Goal: Navigation & Orientation: Find specific page/section

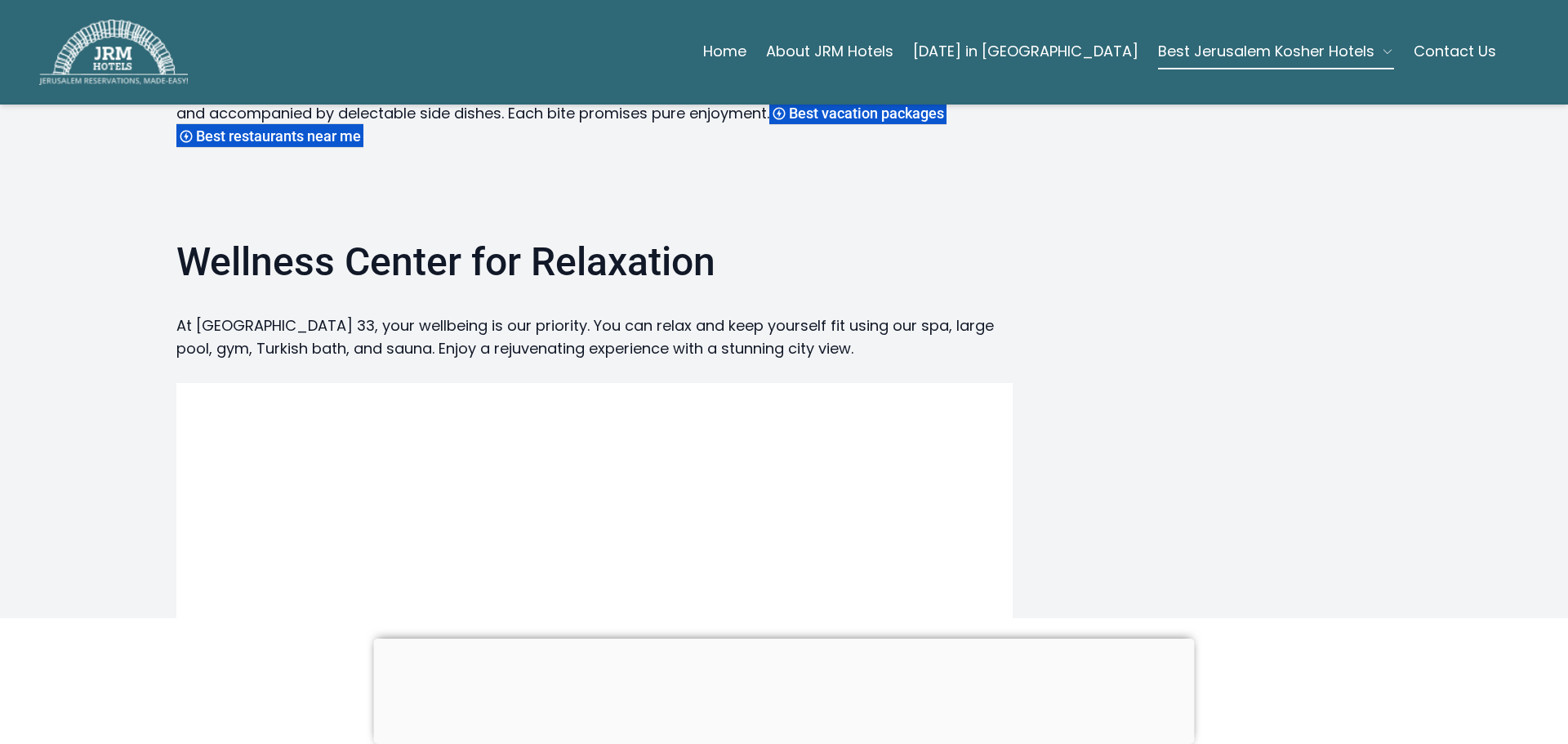
scroll to position [2287, 0]
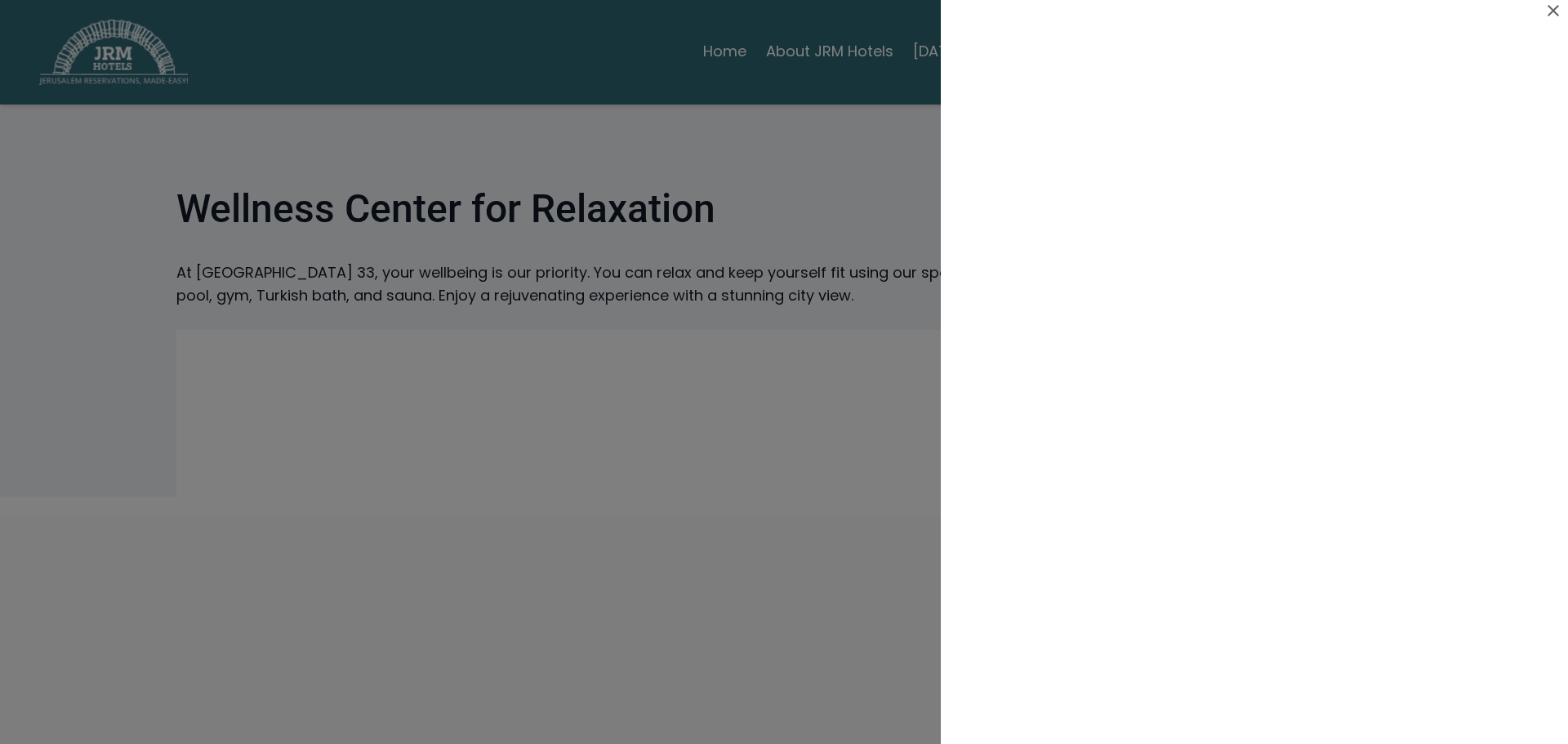
scroll to position [899, 0]
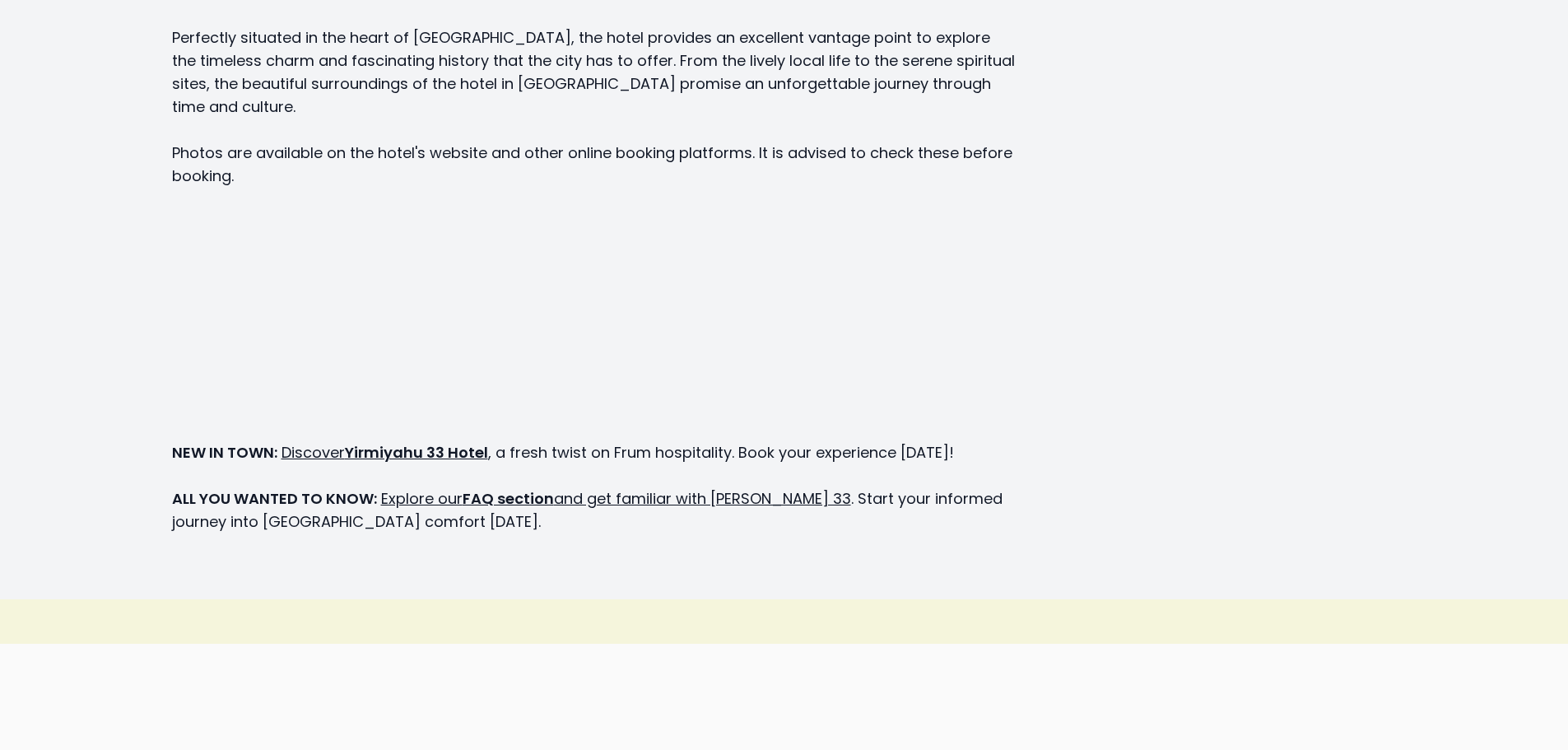
scroll to position [2059, 0]
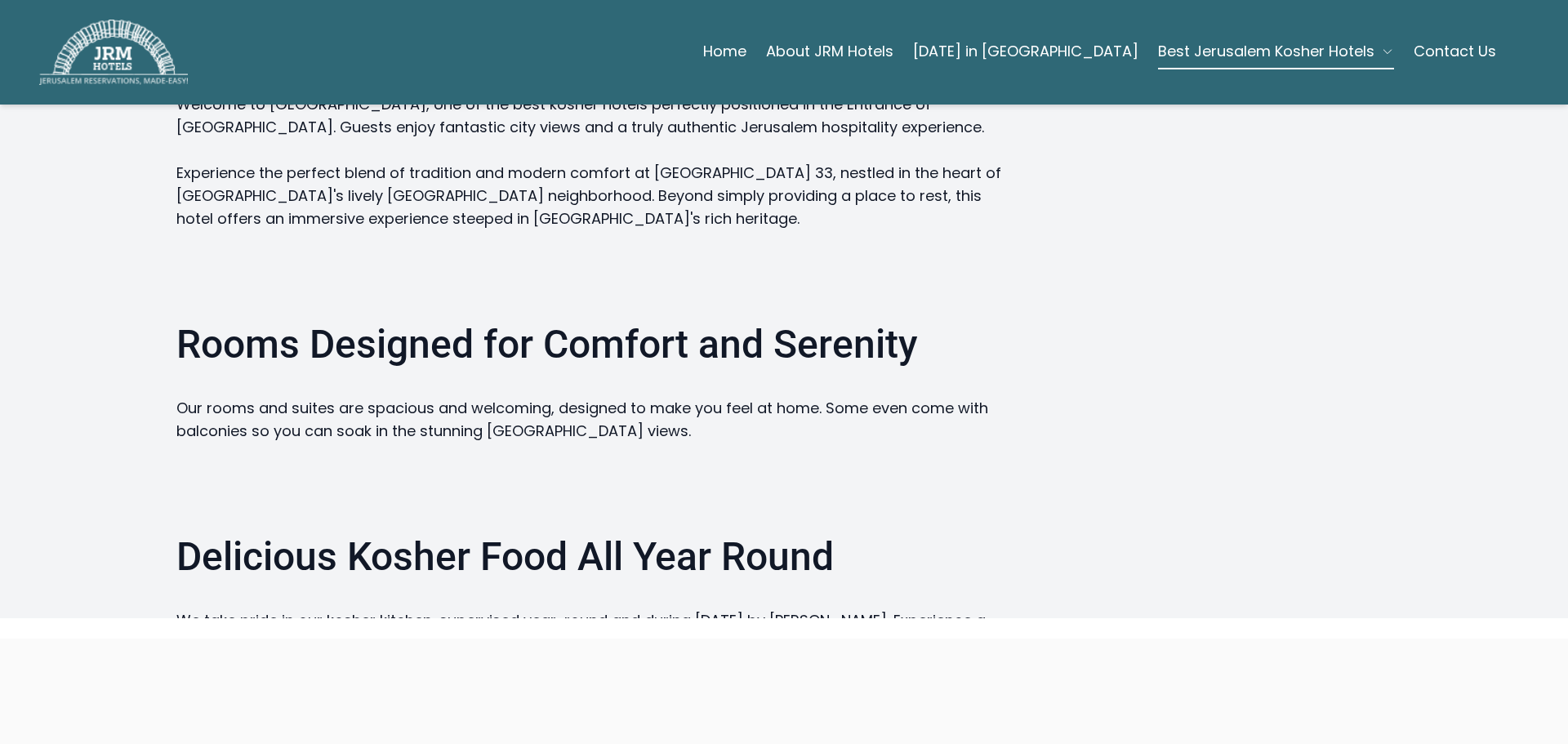
scroll to position [1715, 0]
